Goal: Find specific page/section: Find specific page/section

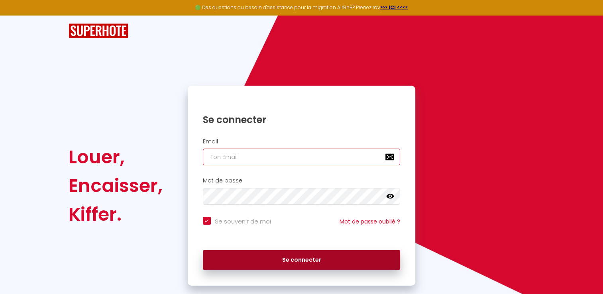
type input "[EMAIL_ADDRESS][DOMAIN_NAME]"
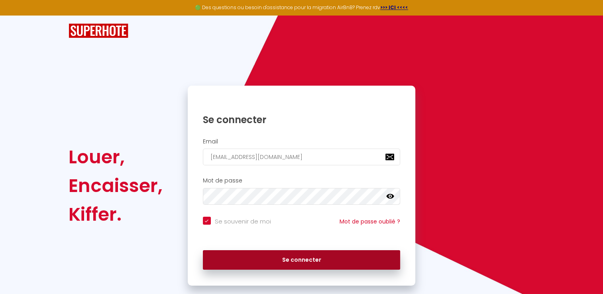
click at [300, 262] on button "Se connecter" at bounding box center [302, 260] width 198 height 20
checkbox input "true"
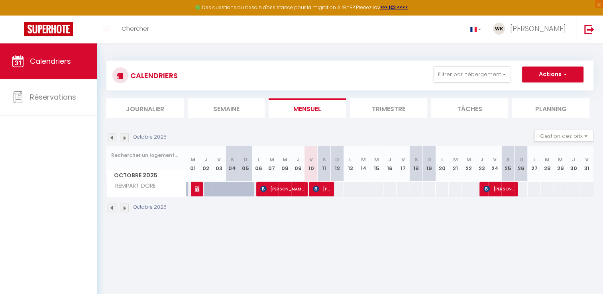
click at [123, 209] on img at bounding box center [124, 208] width 9 height 9
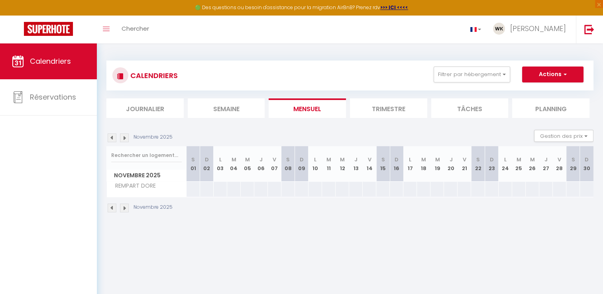
click at [124, 207] on img at bounding box center [124, 208] width 9 height 9
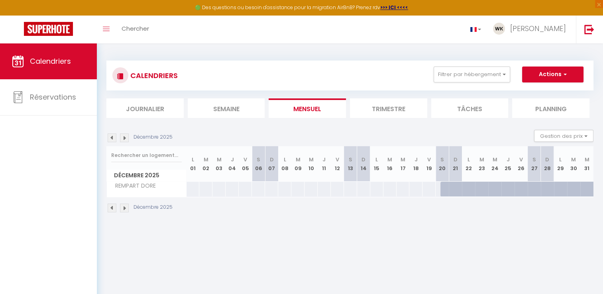
click at [124, 207] on img at bounding box center [124, 208] width 9 height 9
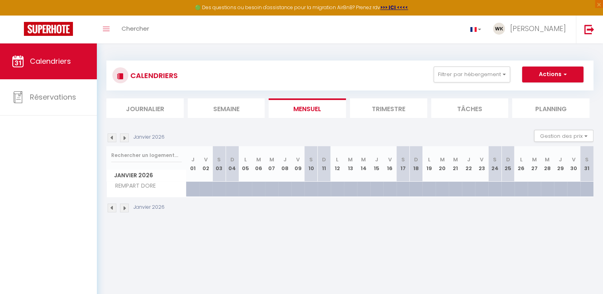
click at [124, 207] on img at bounding box center [124, 208] width 9 height 9
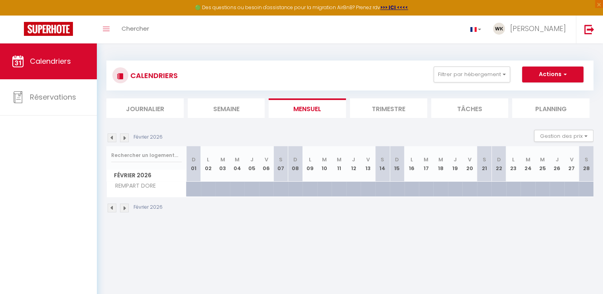
click at [124, 207] on img at bounding box center [124, 208] width 9 height 9
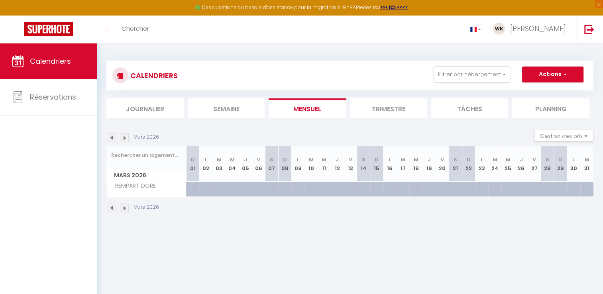
click at [124, 207] on img at bounding box center [124, 208] width 9 height 9
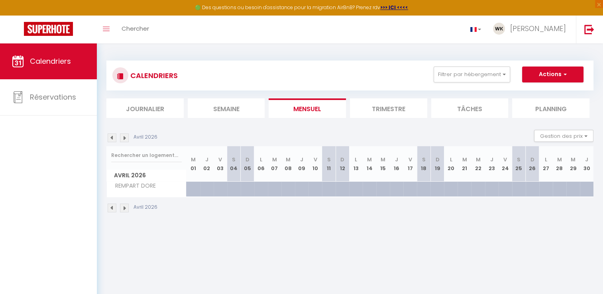
click at [124, 207] on img at bounding box center [124, 208] width 9 height 9
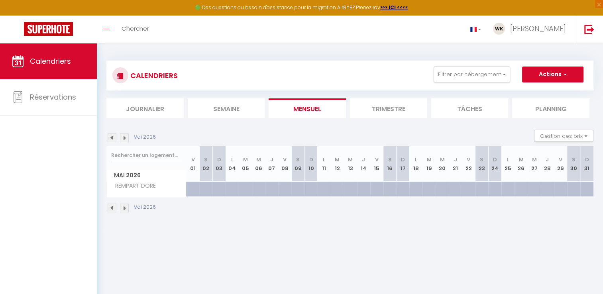
click at [124, 208] on img at bounding box center [124, 208] width 9 height 9
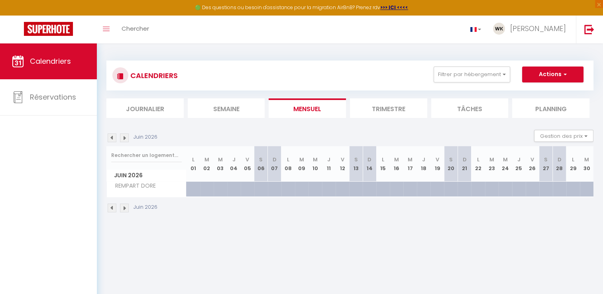
click at [124, 208] on img at bounding box center [124, 208] width 9 height 9
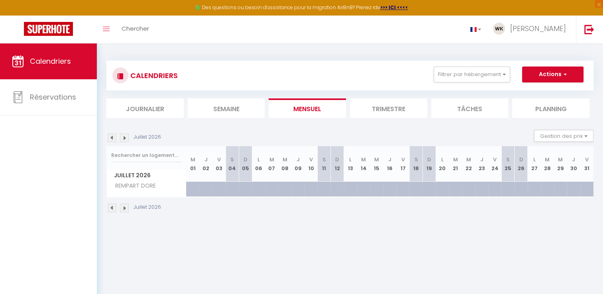
click at [124, 208] on img at bounding box center [124, 208] width 9 height 9
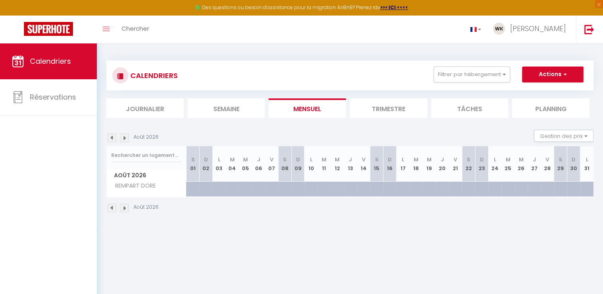
click at [124, 208] on img at bounding box center [124, 208] width 9 height 9
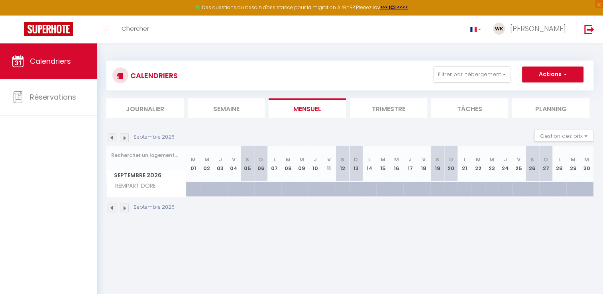
click at [124, 208] on img at bounding box center [124, 208] width 9 height 9
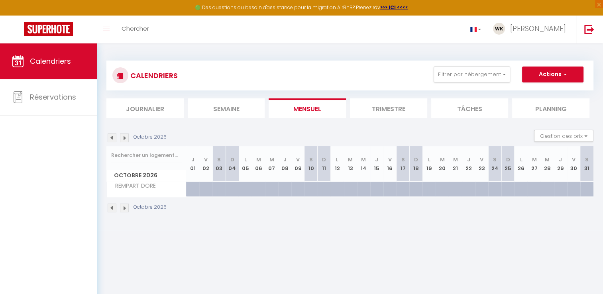
click at [124, 208] on img at bounding box center [124, 208] width 9 height 9
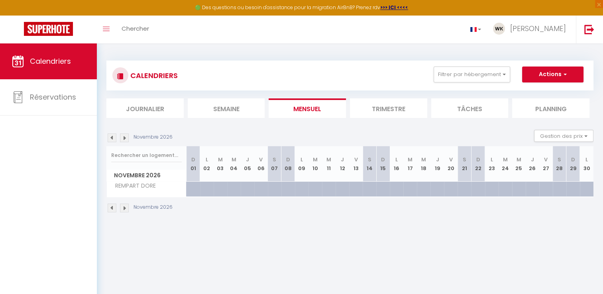
click at [124, 208] on img at bounding box center [124, 208] width 9 height 9
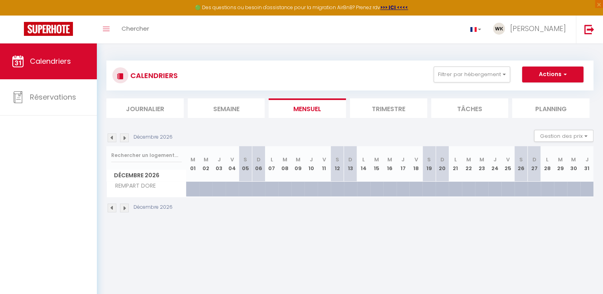
click at [124, 209] on img at bounding box center [124, 208] width 9 height 9
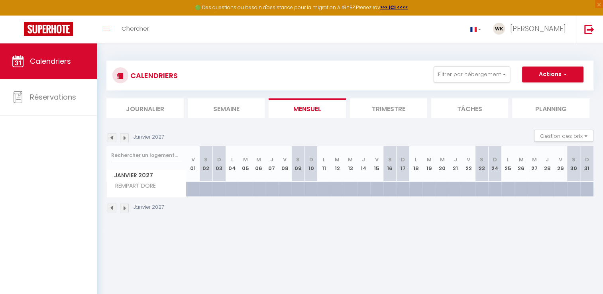
click at [124, 209] on img at bounding box center [124, 208] width 9 height 9
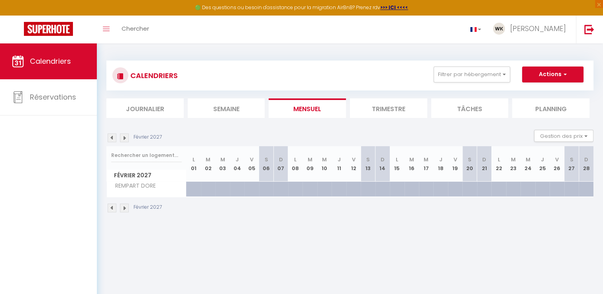
click at [124, 209] on img at bounding box center [124, 208] width 9 height 9
